Goal: Complete application form: Complete application form

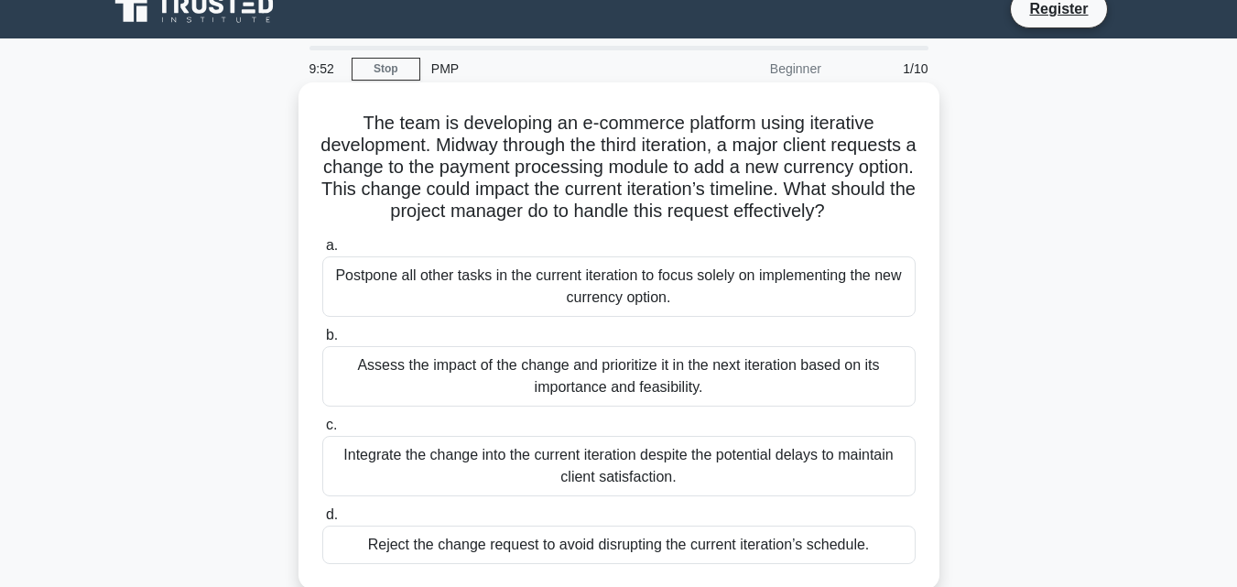
scroll to position [21, 0]
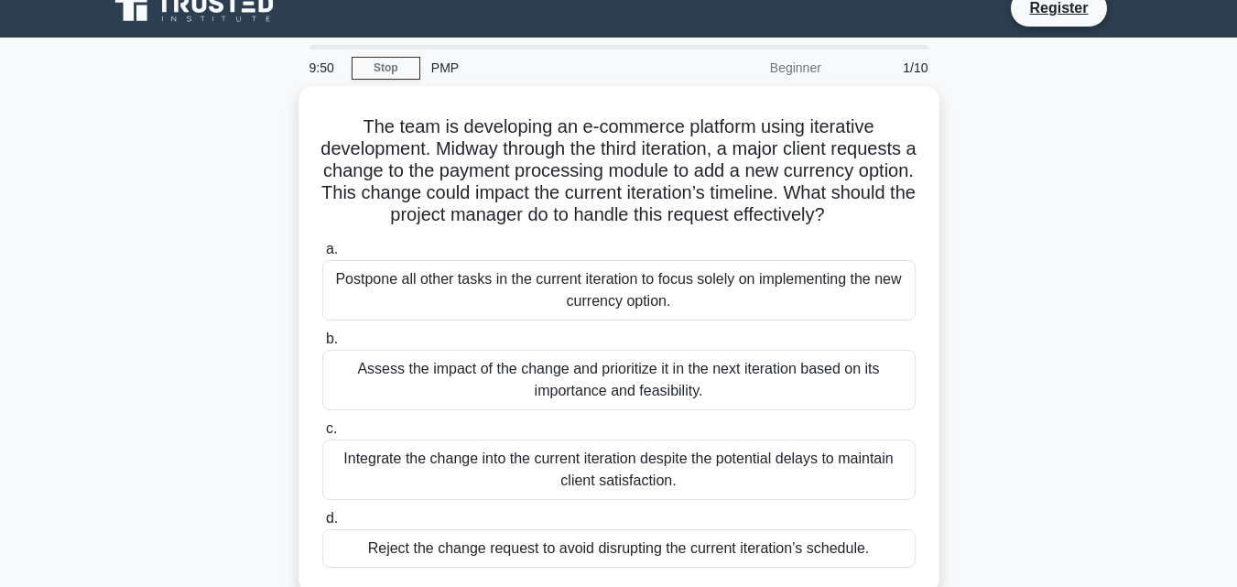
click at [789, 71] on div "Beginner" at bounding box center [752, 67] width 160 height 37
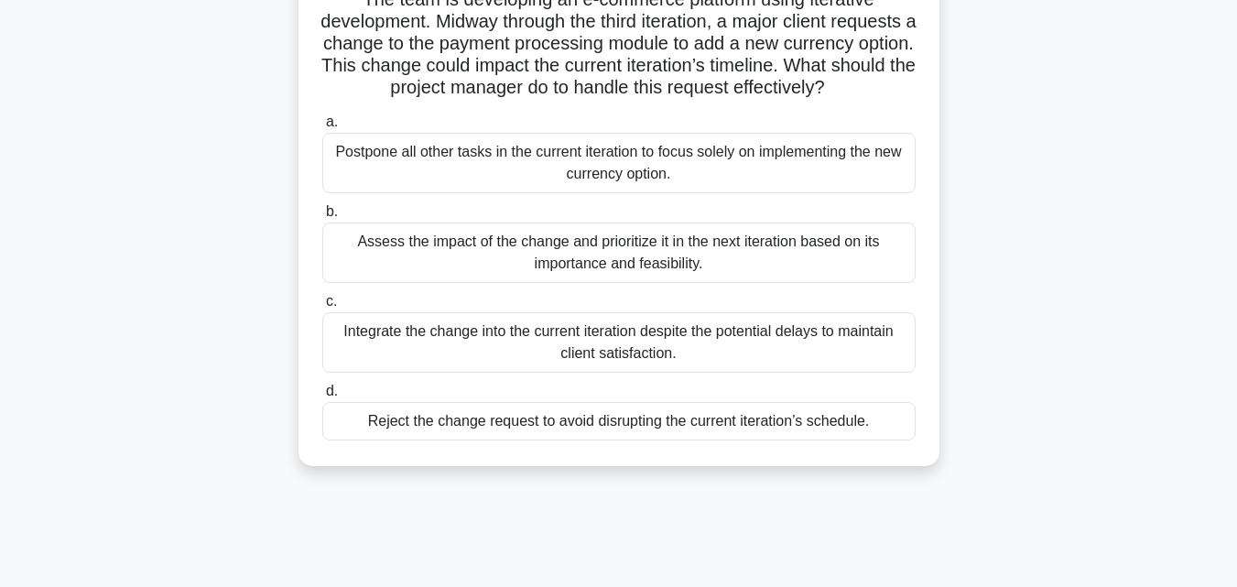
scroll to position [165, 0]
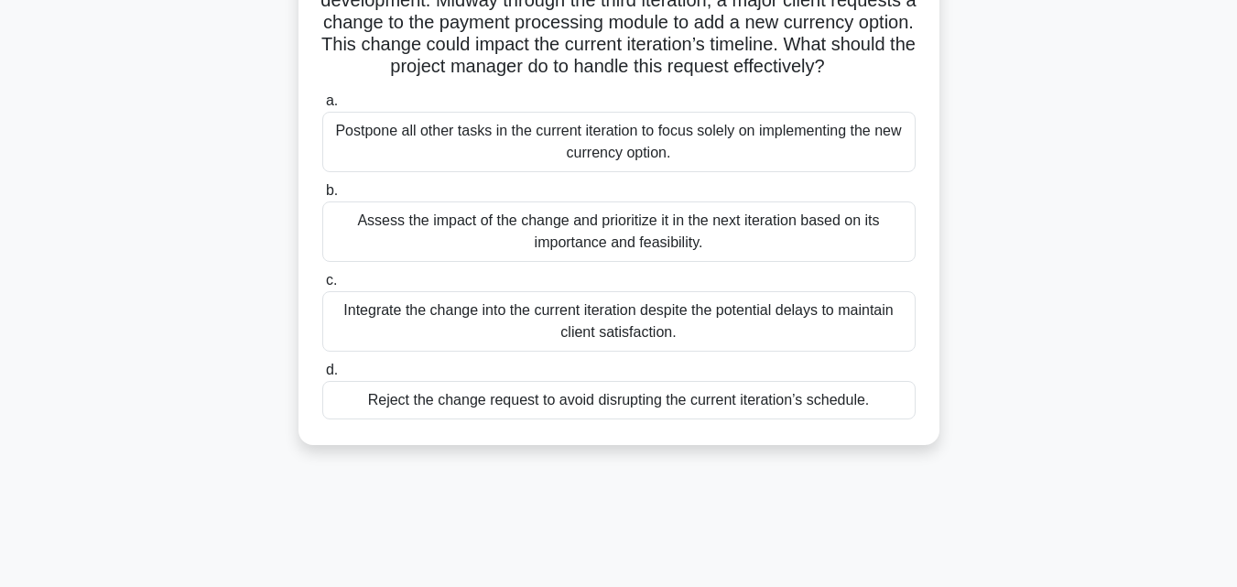
click at [695, 258] on div "Assess the impact of the change and prioritize it in the next iteration based o…" at bounding box center [618, 231] width 593 height 60
click at [322, 197] on input "b. Assess the impact of the change and prioritize it in the next iteration base…" at bounding box center [322, 191] width 0 height 12
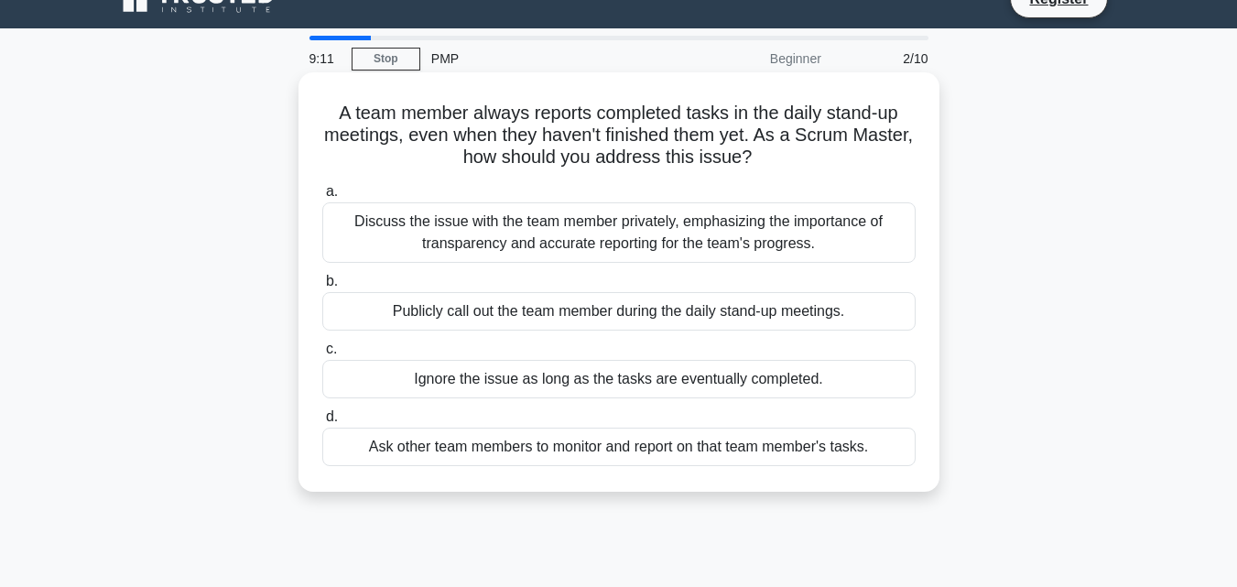
scroll to position [0, 0]
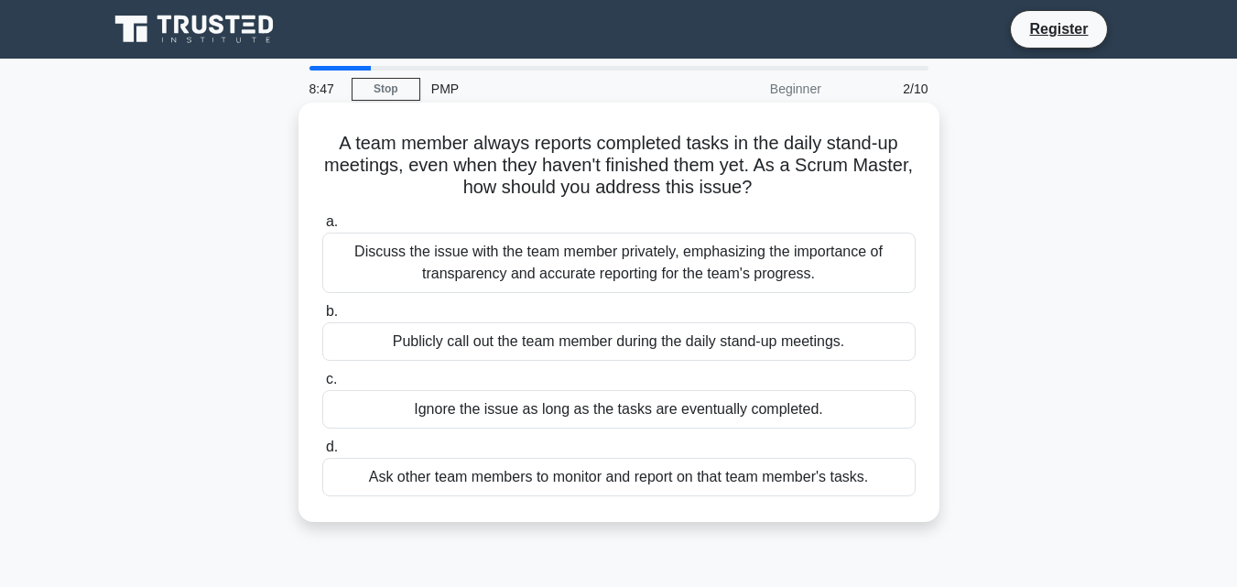
click at [646, 258] on div "Discuss the issue with the team member privately, emphasizing the importance of…" at bounding box center [618, 262] width 593 height 60
click at [322, 228] on input "a. Discuss the issue with the team member privately, emphasizing the importance…" at bounding box center [322, 222] width 0 height 12
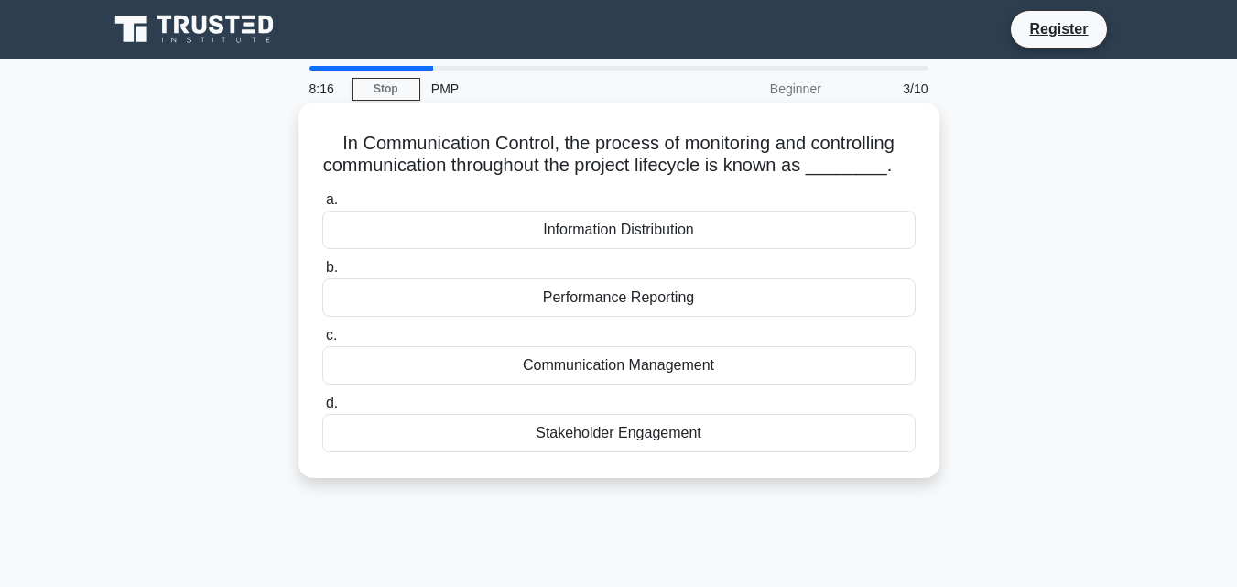
click at [629, 237] on div "Information Distribution" at bounding box center [618, 230] width 593 height 38
click at [322, 206] on input "a. Information Distribution" at bounding box center [322, 200] width 0 height 12
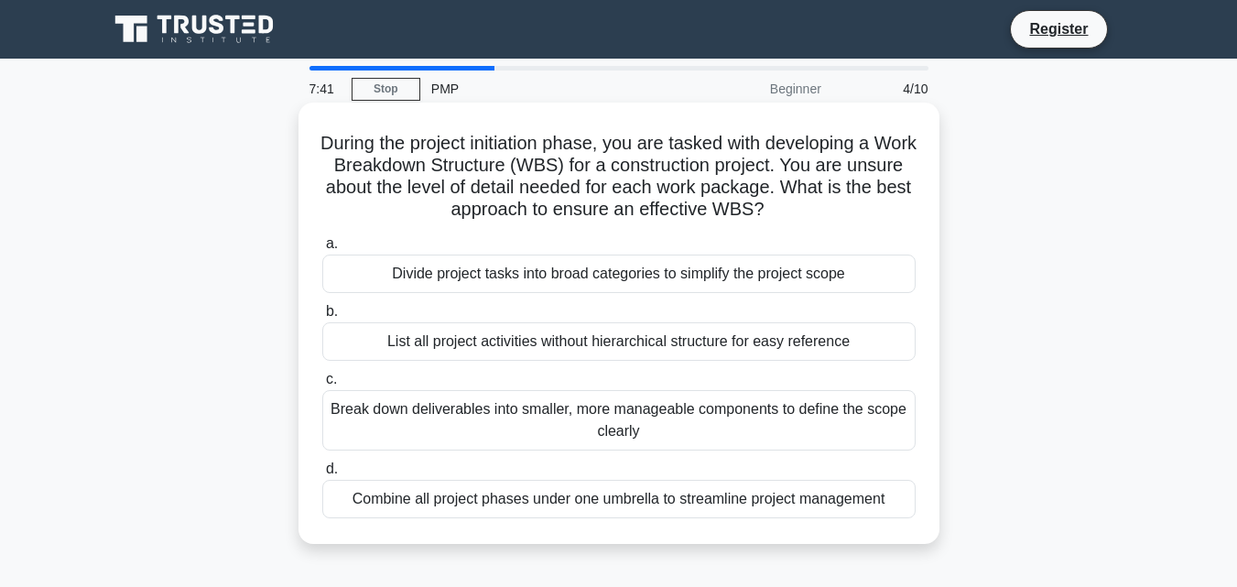
click at [691, 424] on div "Break down deliverables into smaller, more manageable components to define the …" at bounding box center [618, 420] width 593 height 60
click at [322, 385] on input "c. Break down deliverables into smaller, more manageable components to define t…" at bounding box center [322, 379] width 0 height 12
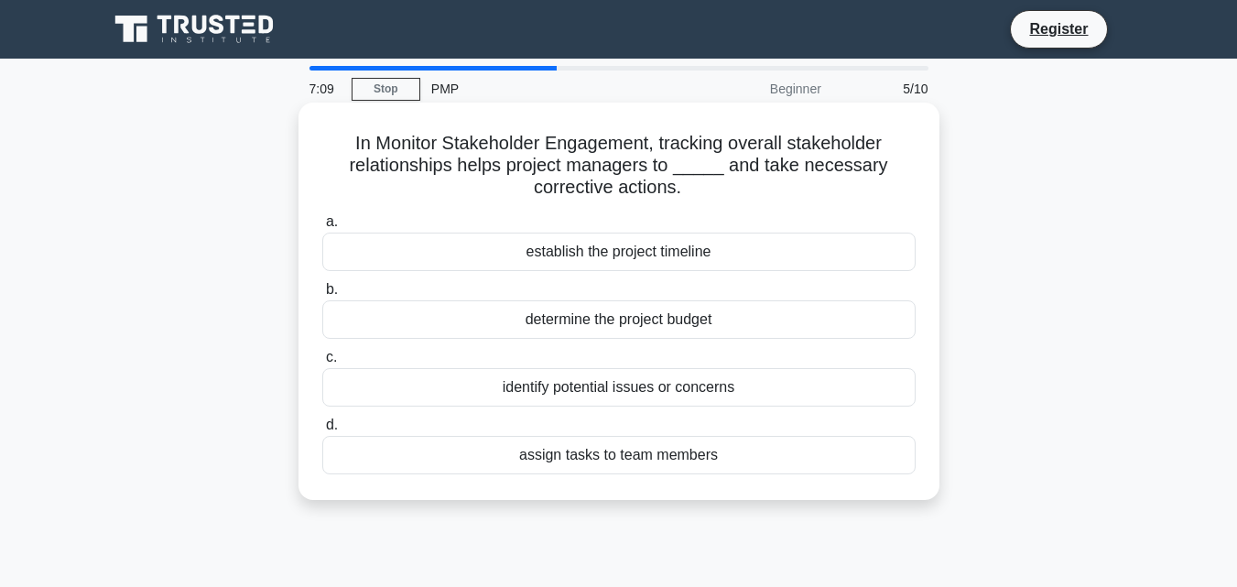
click at [659, 393] on div "identify potential issues or concerns" at bounding box center [618, 387] width 593 height 38
click at [322, 363] on input "c. identify potential issues or concerns" at bounding box center [322, 357] width 0 height 12
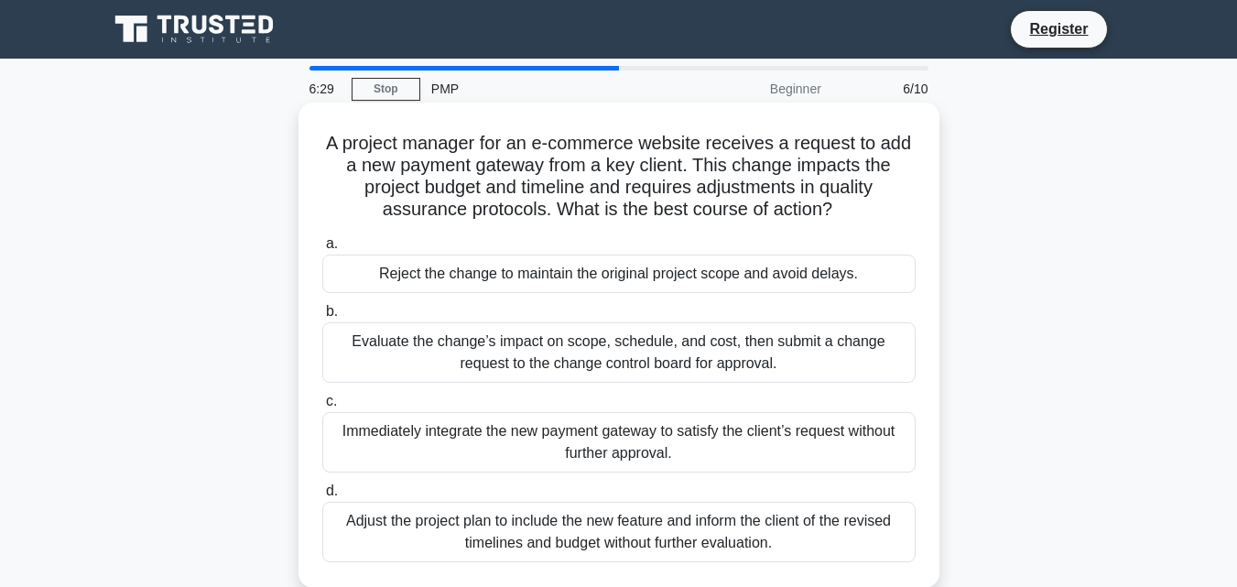
click at [628, 359] on div "Evaluate the change’s impact on scope, schedule, and cost, then submit a change…" at bounding box center [618, 352] width 593 height 60
click at [322, 318] on input "b. Evaluate the change’s impact on scope, schedule, and cost, then submit a cha…" at bounding box center [322, 312] width 0 height 12
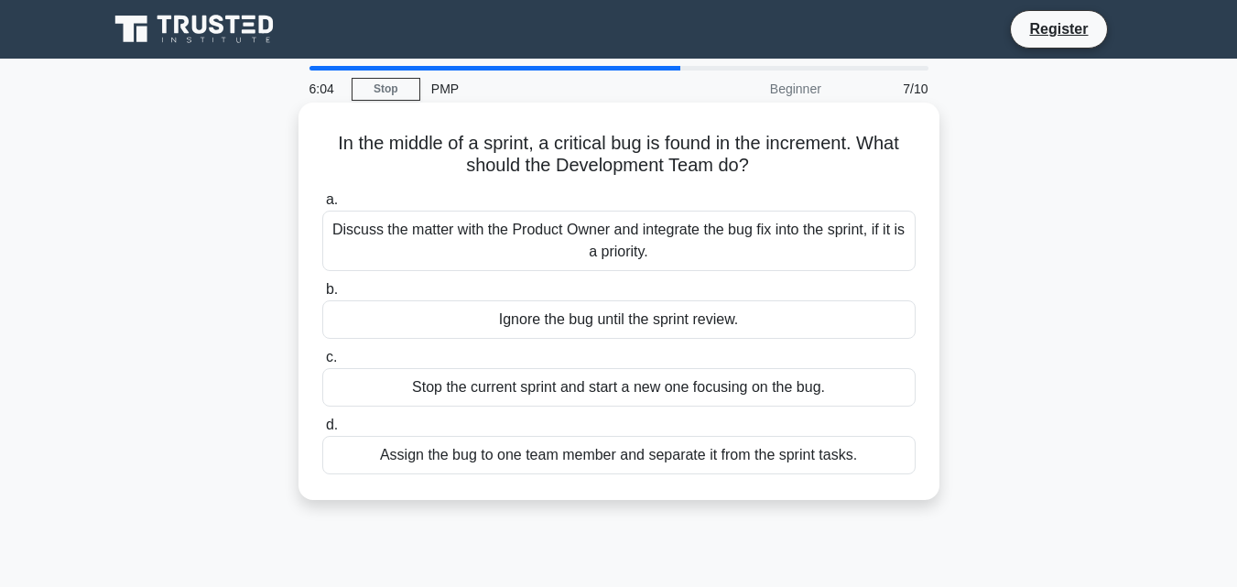
click at [710, 235] on div "Discuss the matter with the Product Owner and integrate the bug fix into the sp…" at bounding box center [618, 241] width 593 height 60
click at [322, 206] on input "a. Discuss the matter with the Product Owner and integrate the bug fix into the…" at bounding box center [322, 200] width 0 height 12
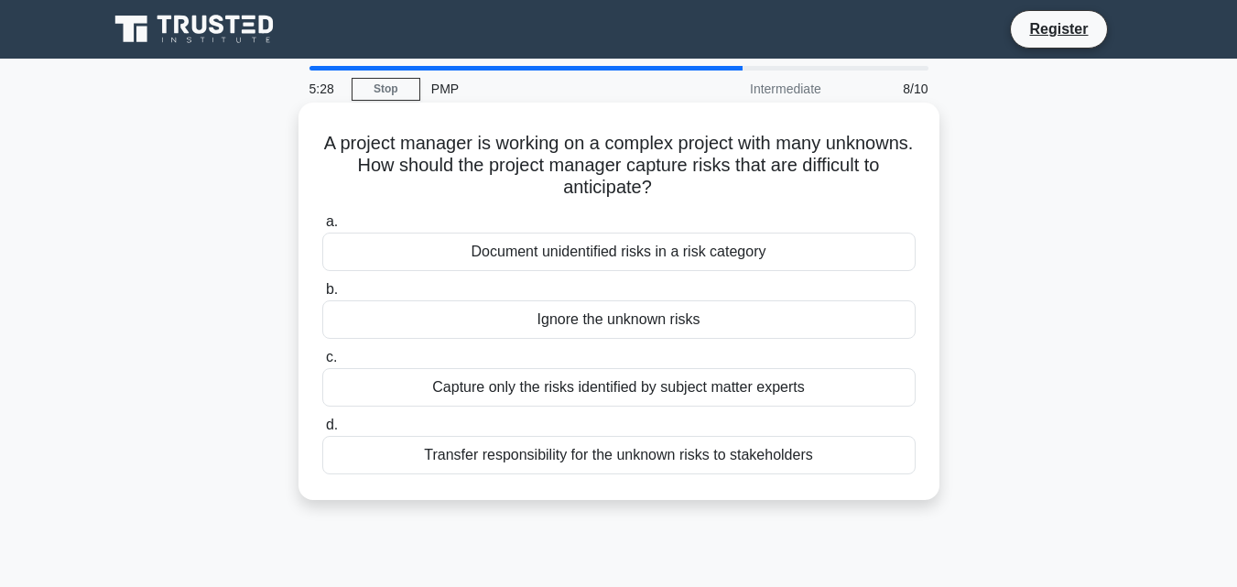
click at [760, 385] on div "Capture only the risks identified by subject matter experts" at bounding box center [618, 387] width 593 height 38
click at [322, 363] on input "c. Capture only the risks identified by subject matter experts" at bounding box center [322, 357] width 0 height 12
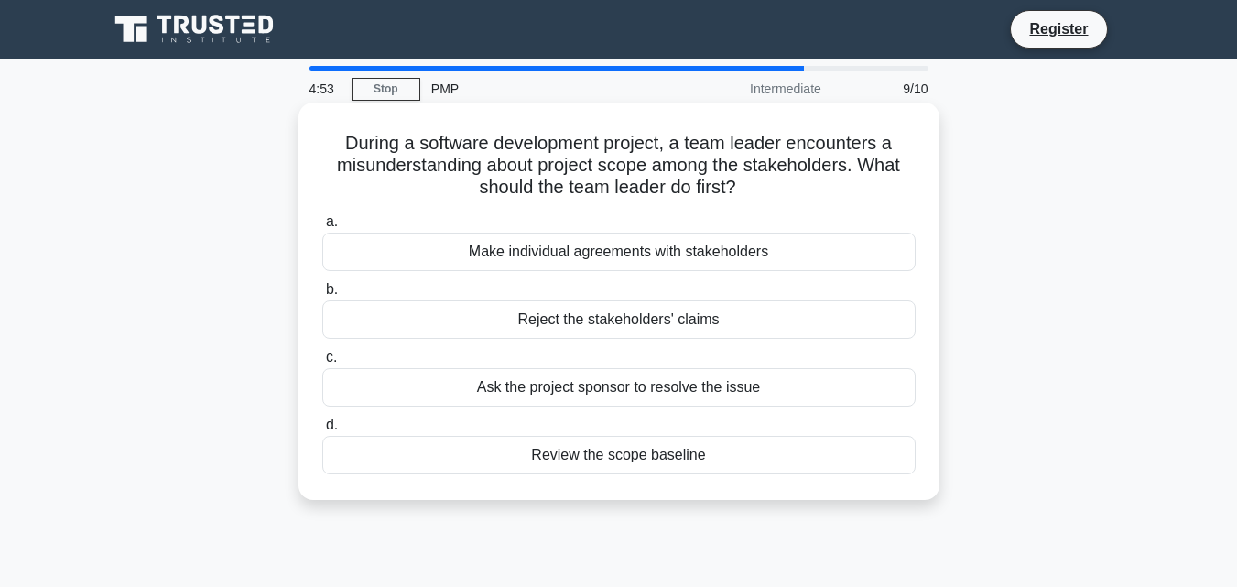
click at [641, 462] on div "Review the scope baseline" at bounding box center [618, 455] width 593 height 38
click at [322, 431] on input "d. Review the scope baseline" at bounding box center [322, 425] width 0 height 12
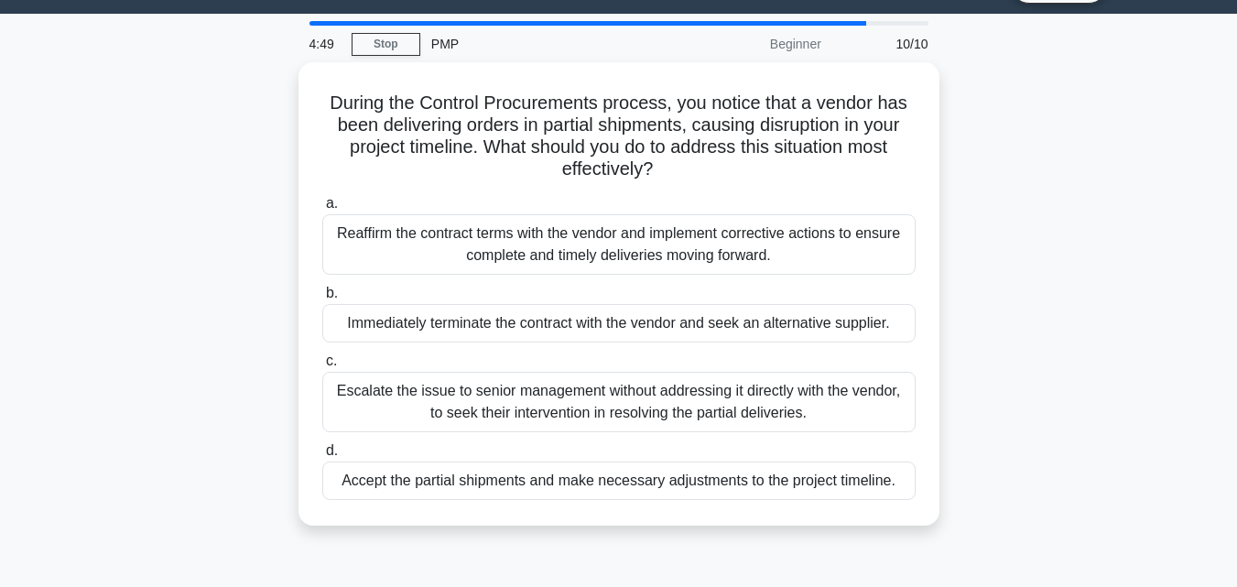
scroll to position [47, 0]
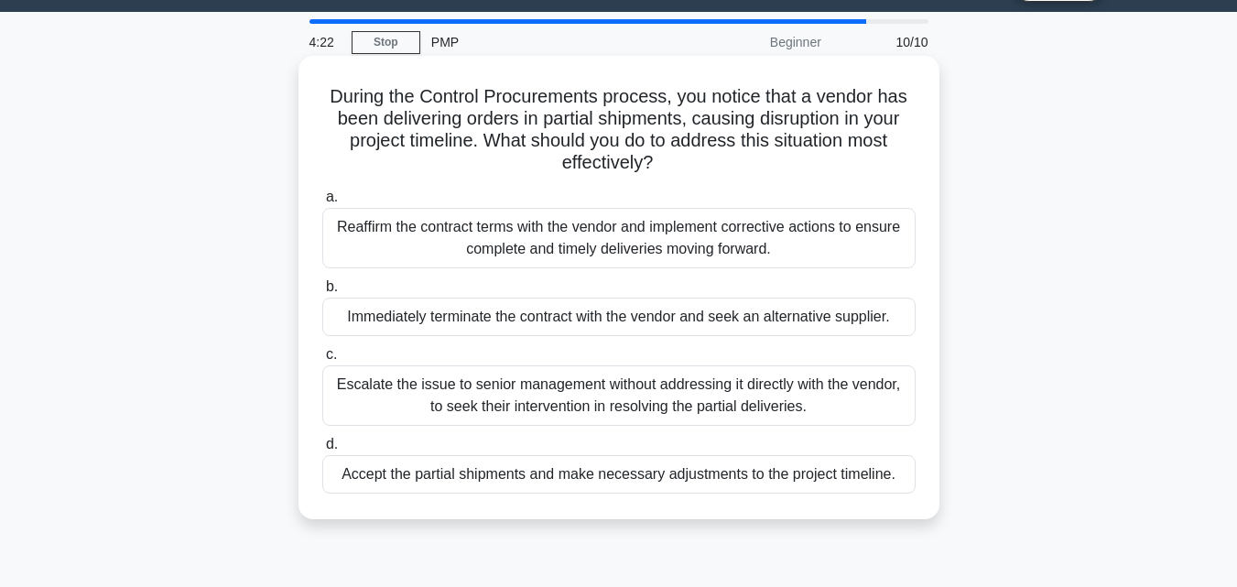
click at [842, 238] on div "Reaffirm the contract terms with the vendor and implement corrective actions to…" at bounding box center [618, 238] width 593 height 60
click at [322, 203] on input "a. Reaffirm the contract terms with the vendor and implement corrective actions…" at bounding box center [322, 197] width 0 height 12
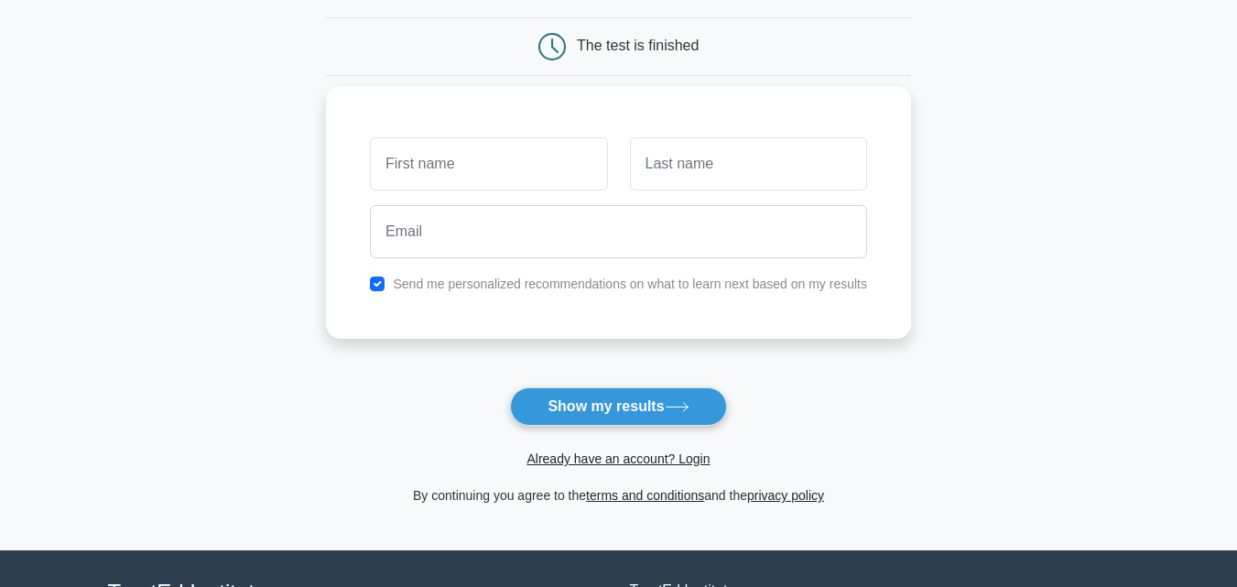
scroll to position [168, 0]
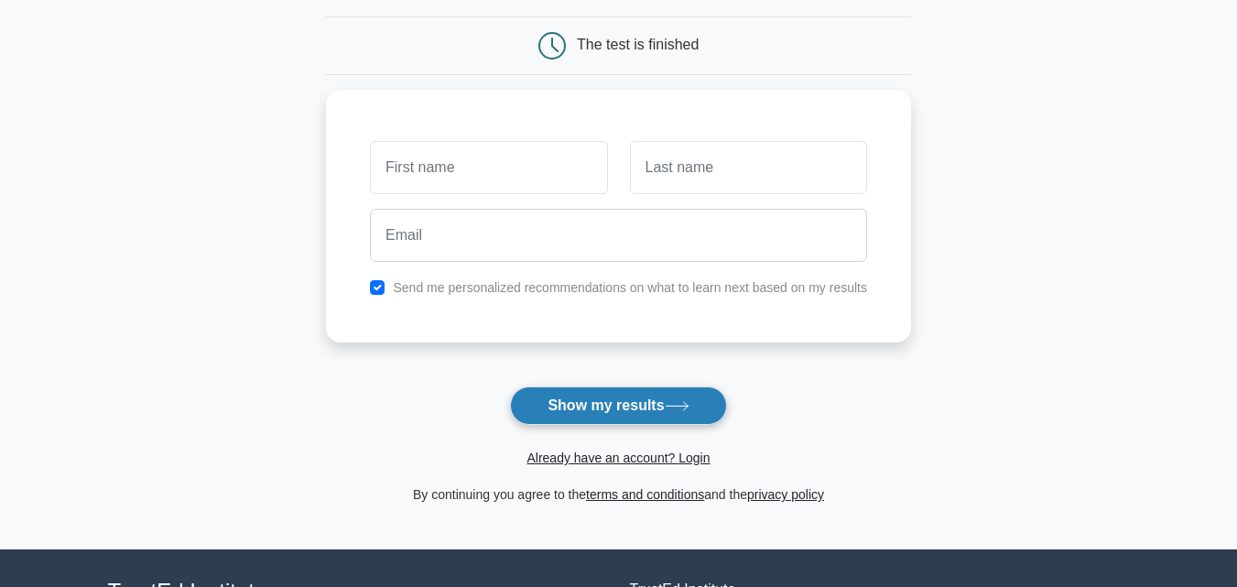
click at [657, 405] on button "Show my results" at bounding box center [618, 405] width 216 height 38
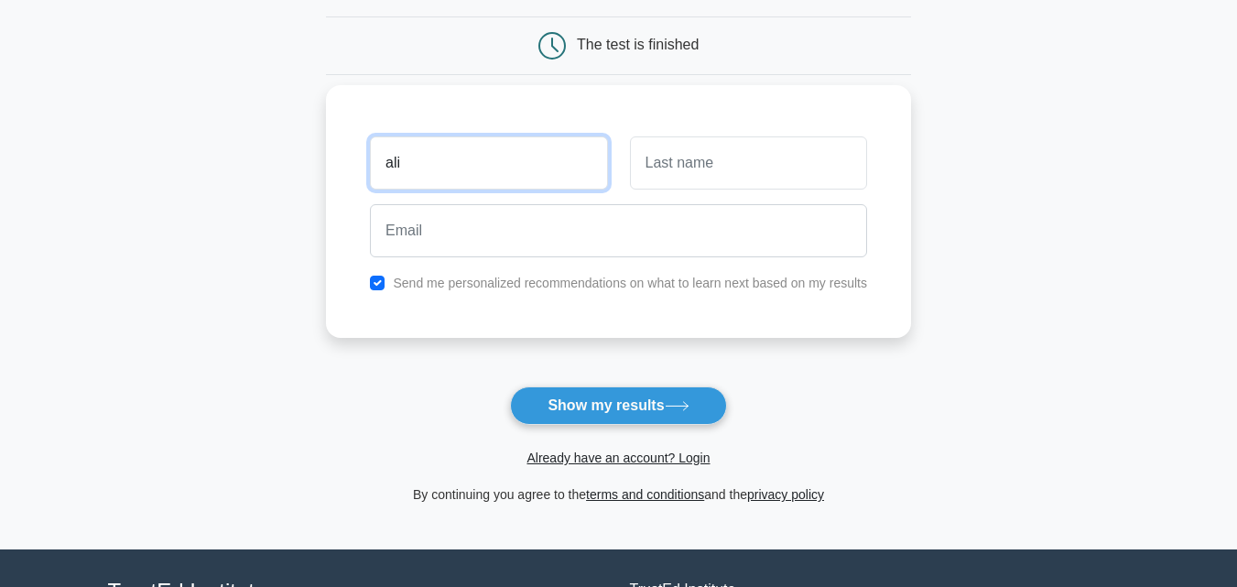
type input "ali"
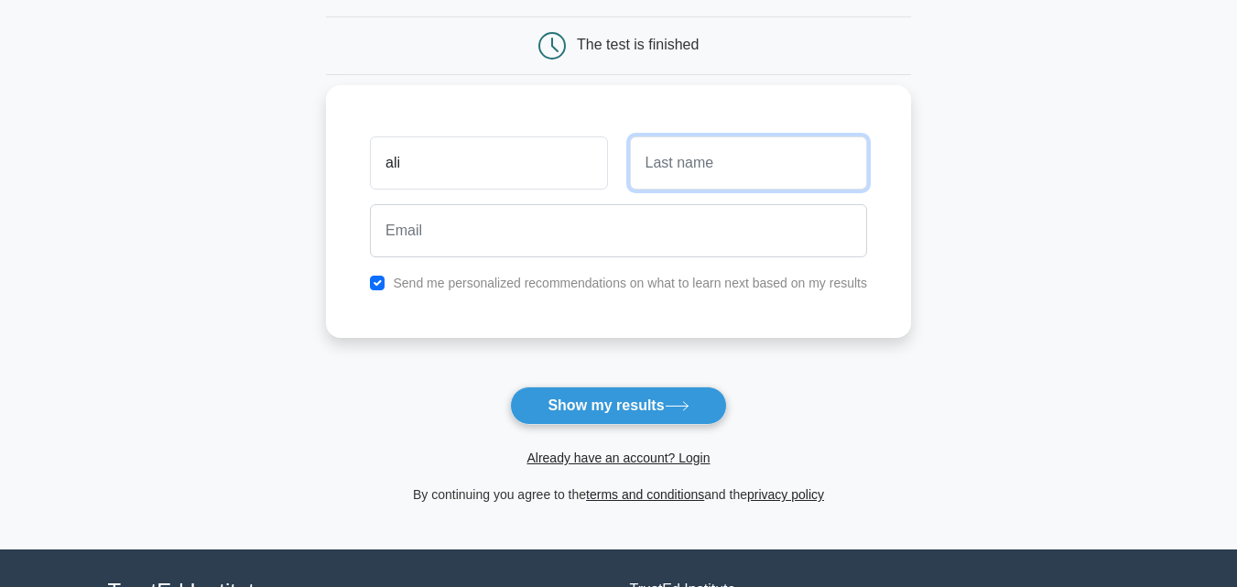
click at [698, 167] on input "text" at bounding box center [748, 162] width 237 height 53
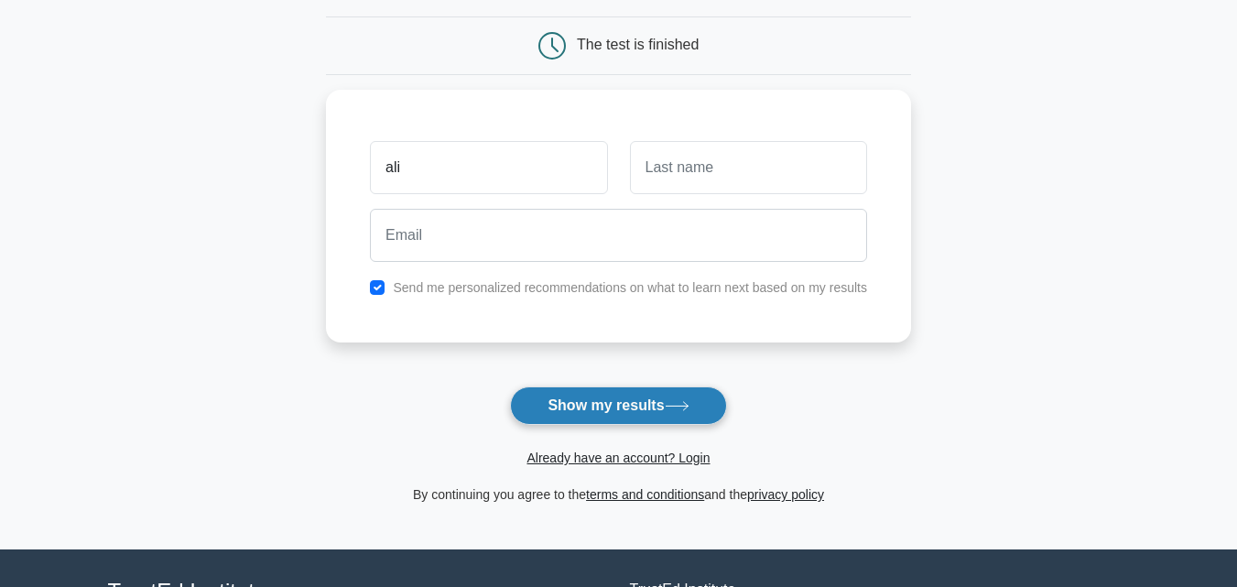
click at [556, 414] on button "Show my results" at bounding box center [618, 405] width 216 height 38
type input "ali"
click at [581, 390] on button "Show my results" at bounding box center [618, 405] width 216 height 38
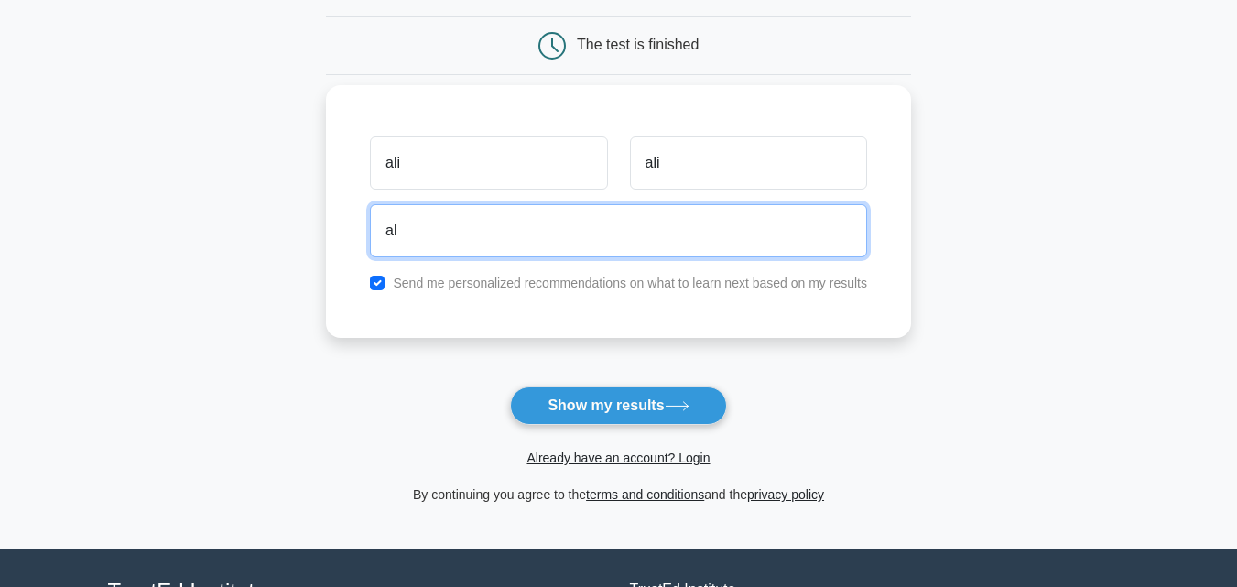
type input "Alshargiali@gmail.com"
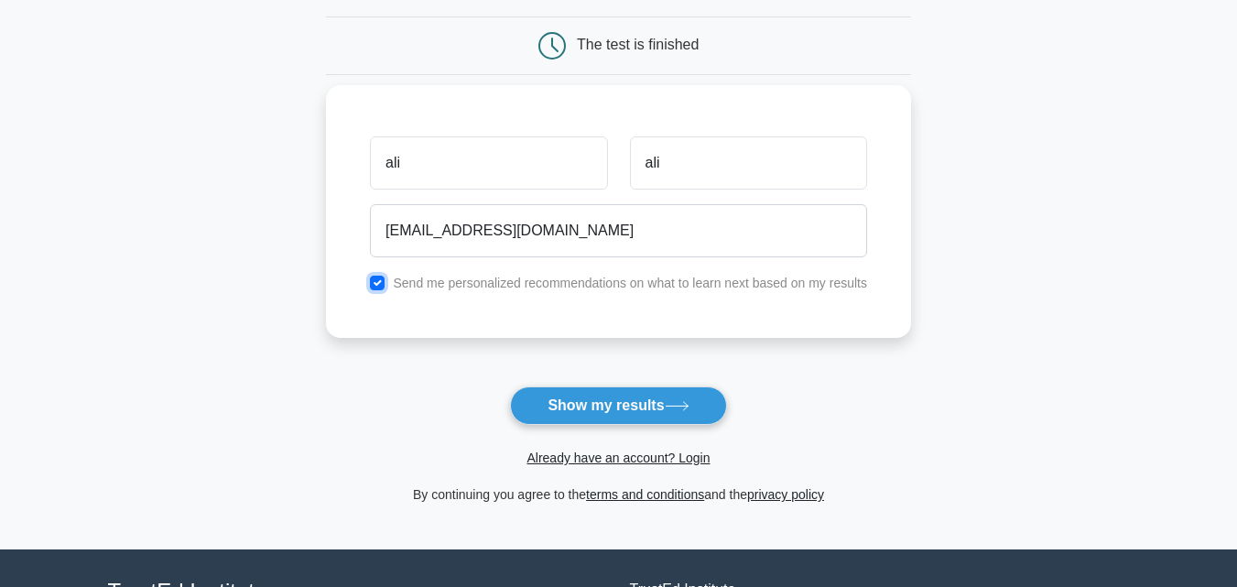
click at [377, 284] on input "checkbox" at bounding box center [377, 282] width 15 height 15
checkbox input "false"
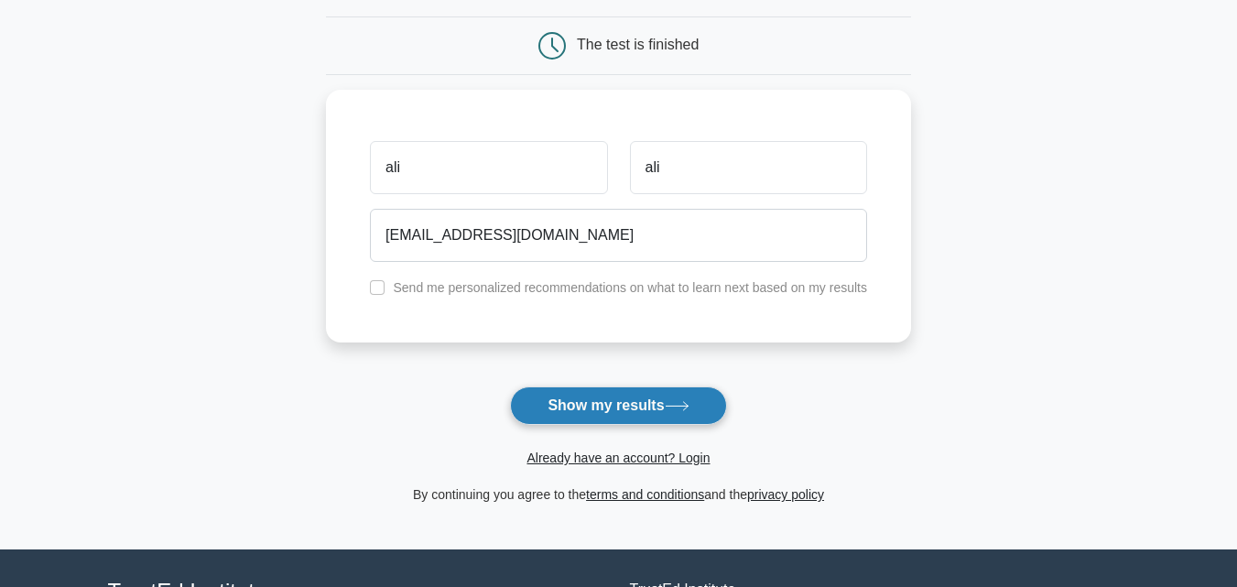
click at [557, 400] on button "Show my results" at bounding box center [618, 405] width 216 height 38
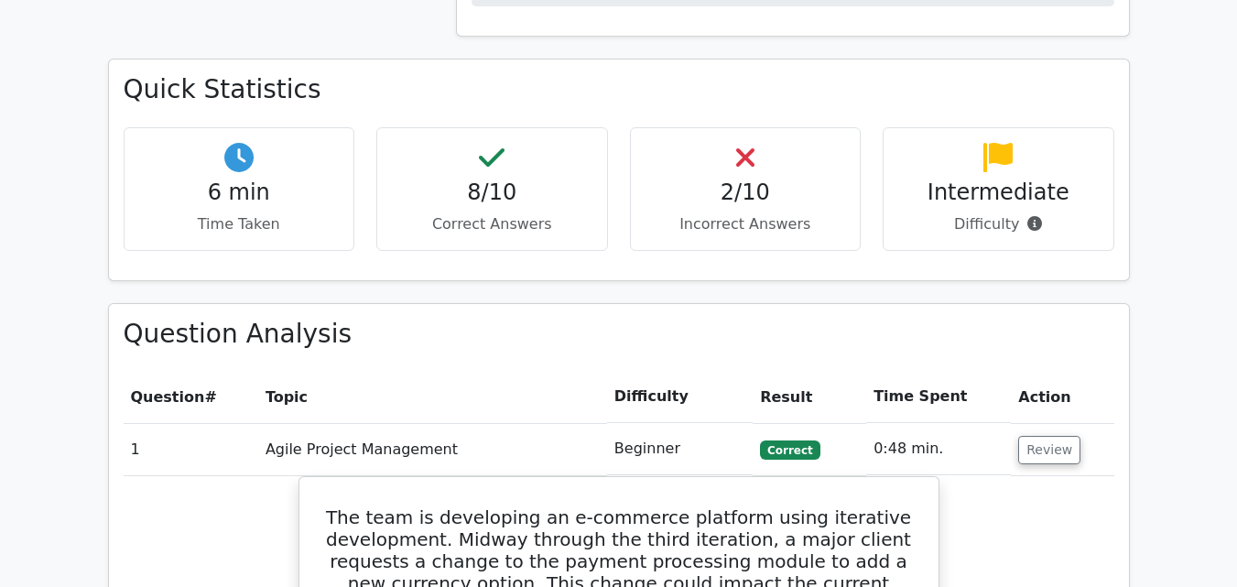
scroll to position [1254, 0]
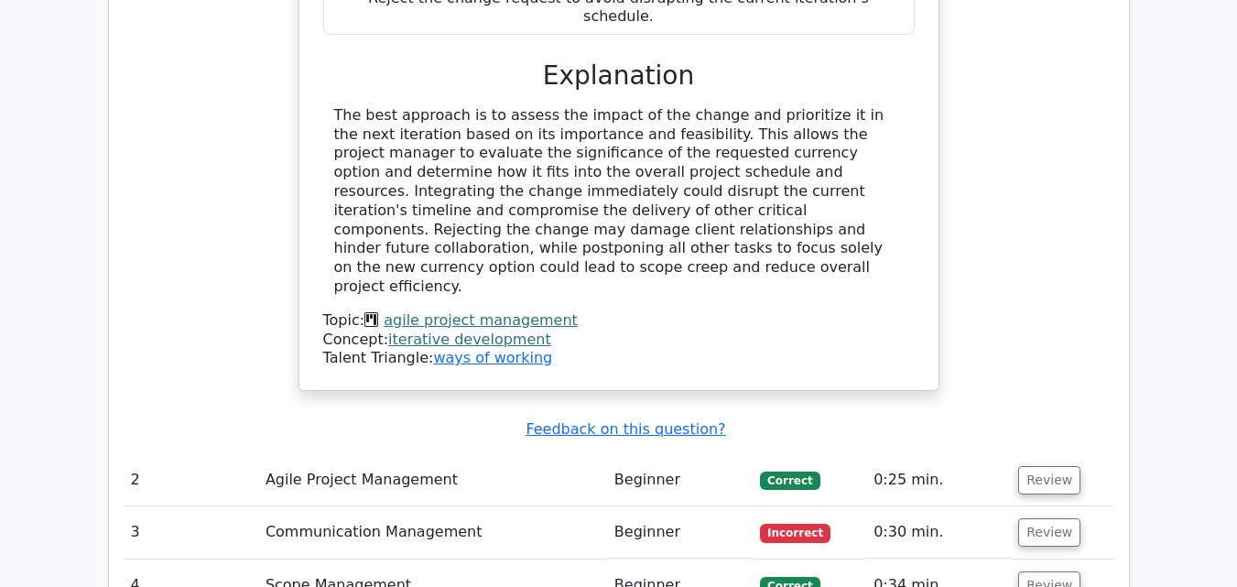
scroll to position [2151, 0]
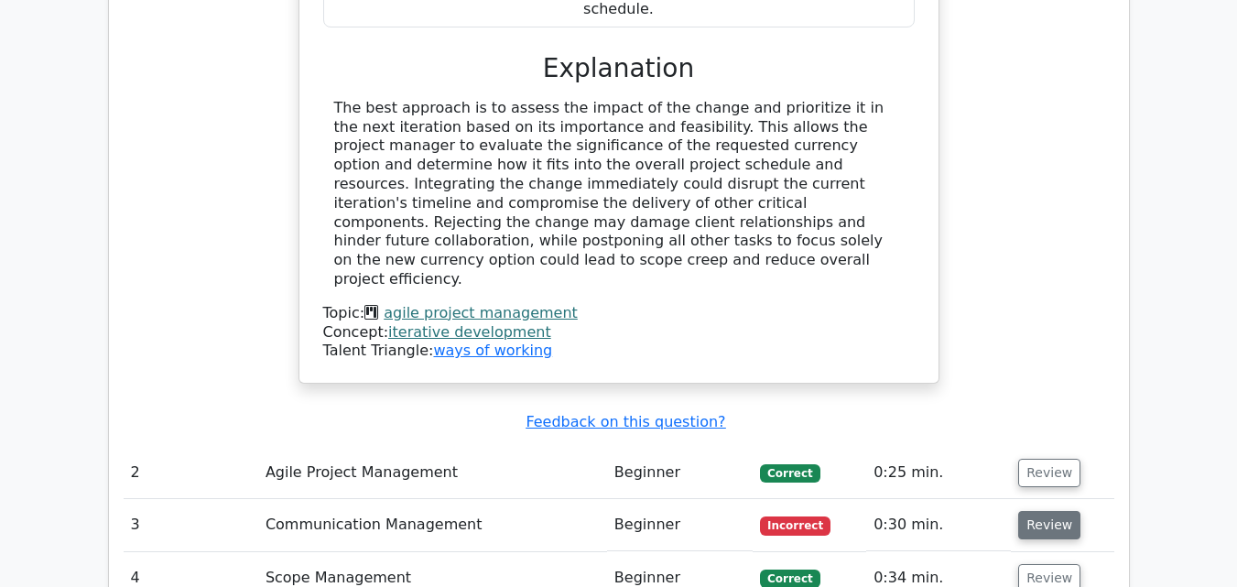
click at [1046, 511] on button "Review" at bounding box center [1049, 525] width 62 height 28
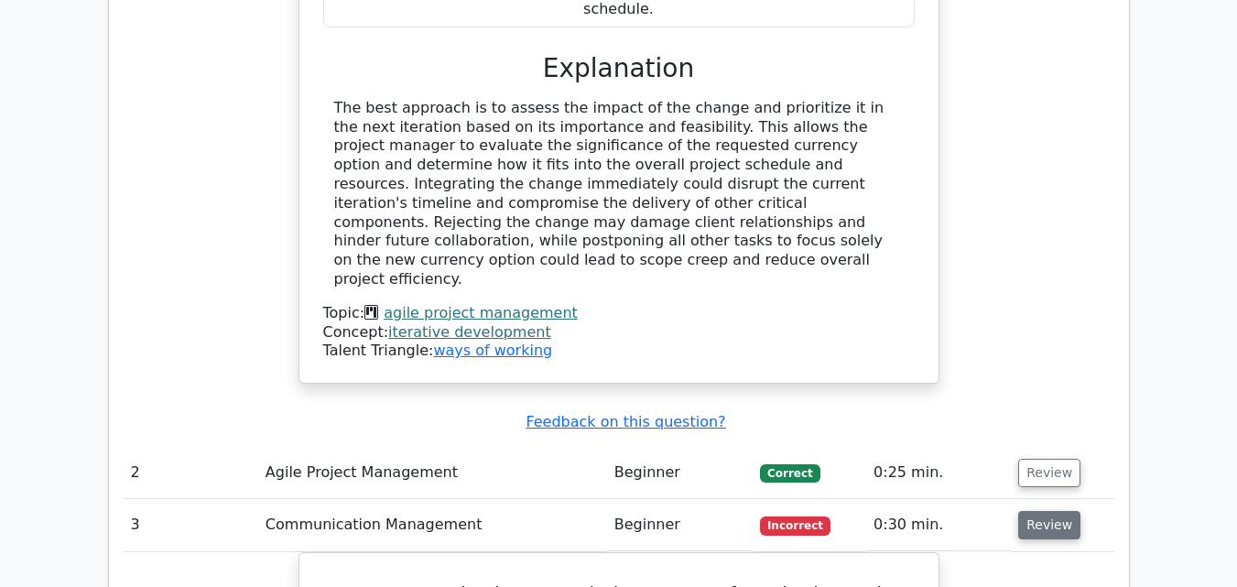
click at [1046, 511] on button "Review" at bounding box center [1049, 525] width 62 height 28
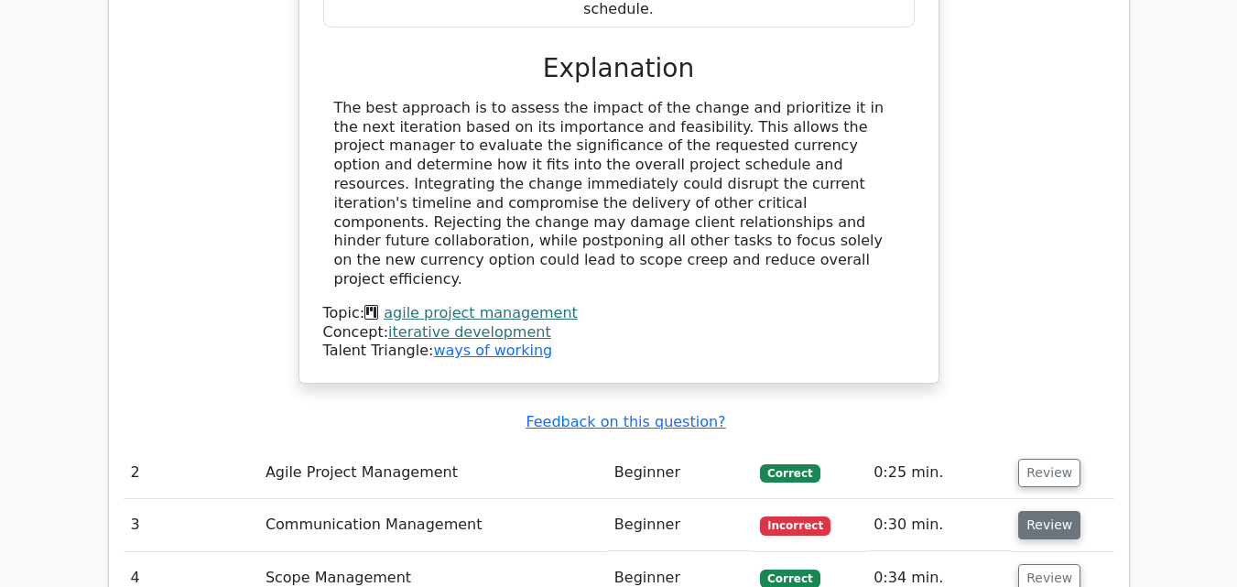
click at [1046, 511] on button "Review" at bounding box center [1049, 525] width 62 height 28
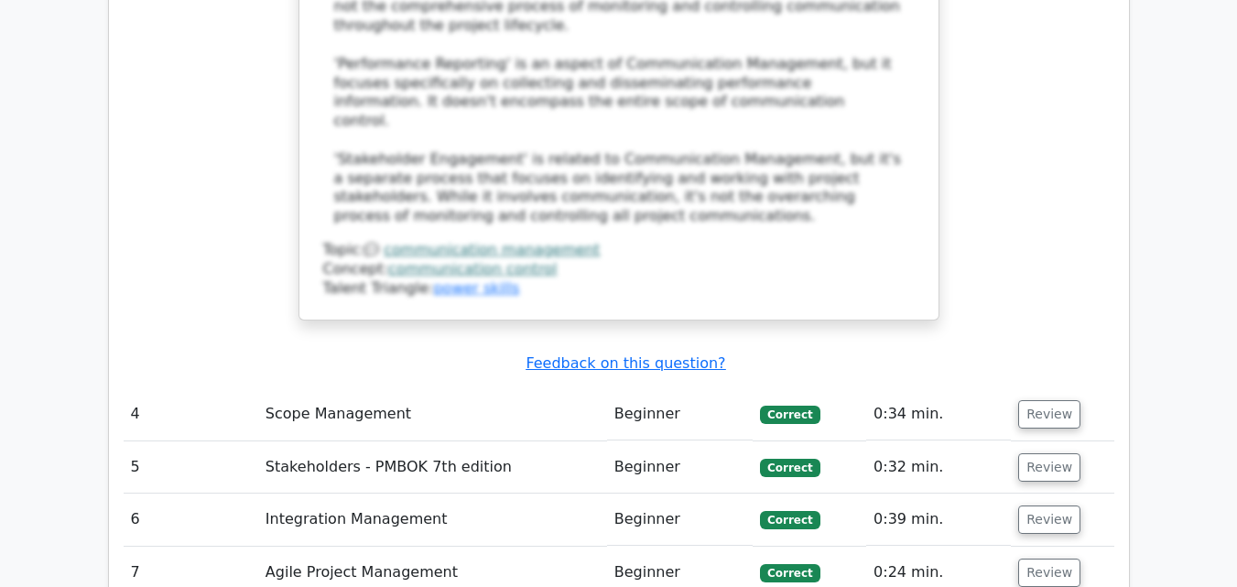
scroll to position [3458, 0]
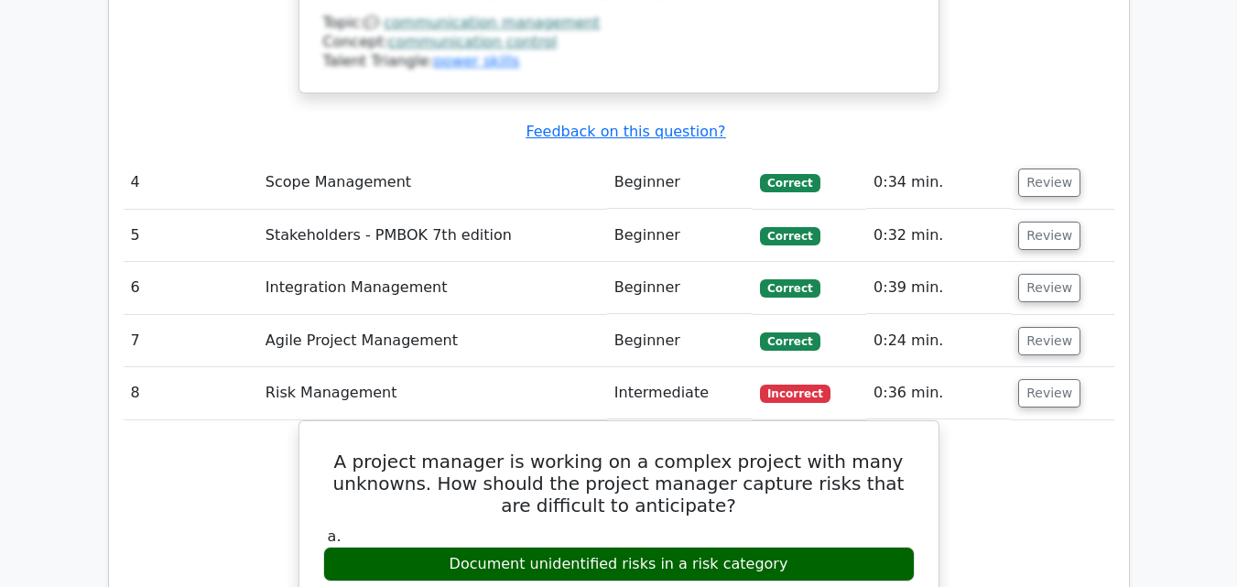
scroll to position [3676, 0]
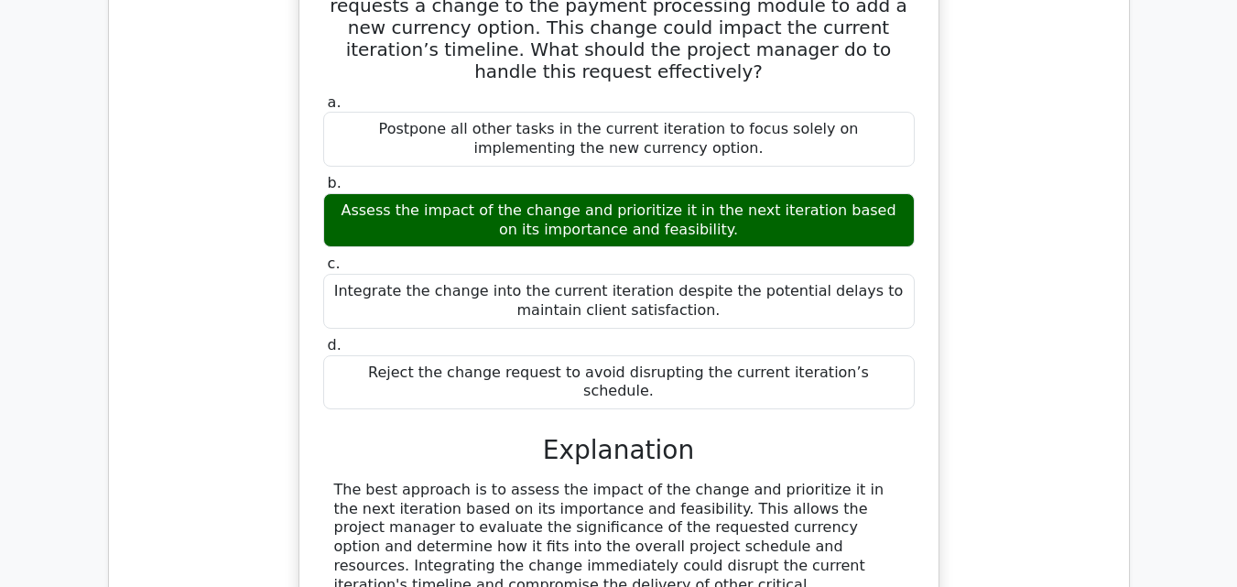
scroll to position [1754, 0]
